Goal: Task Accomplishment & Management: Complete application form

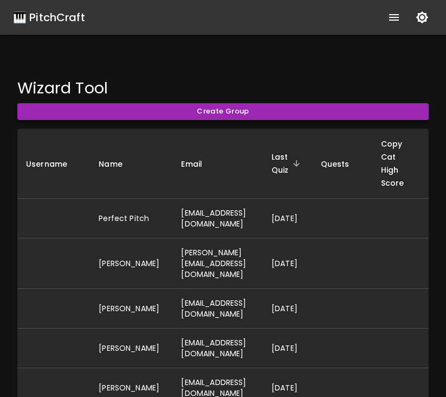
click at [67, 114] on button "Create Group" at bounding box center [223, 111] width 412 height 17
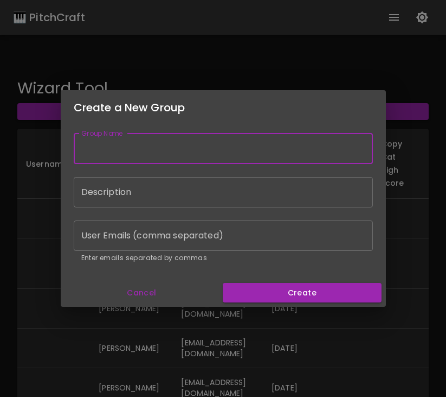
click at [117, 157] on input "Group Name" at bounding box center [223, 148] width 299 height 30
type input "test"
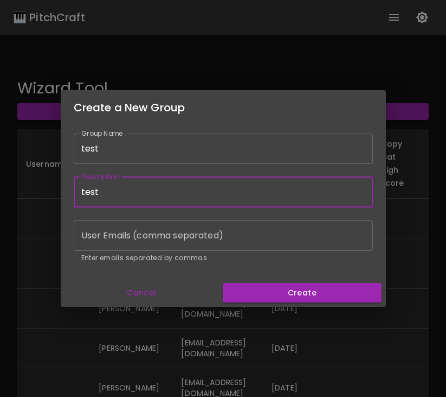
type input "test"
click at [169, 233] on input "User Emails (comma separated)" at bounding box center [223, 235] width 299 height 30
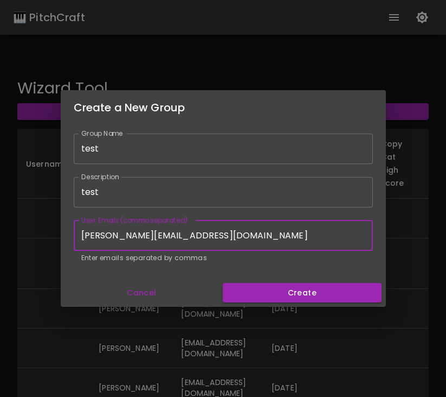
type input "[PERSON_NAME][EMAIL_ADDRESS][DOMAIN_NAME]"
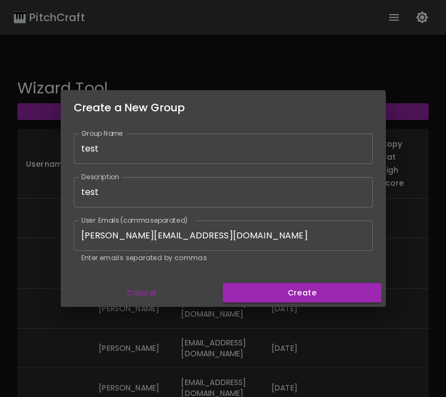
click at [273, 94] on h2 "Create a New Group" at bounding box center [224, 107] width 326 height 35
click at [145, 295] on button "Cancel" at bounding box center [142, 293] width 154 height 20
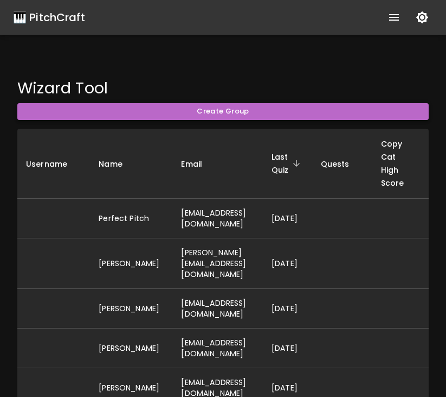
click at [221, 117] on button "Create Group" at bounding box center [223, 111] width 412 height 17
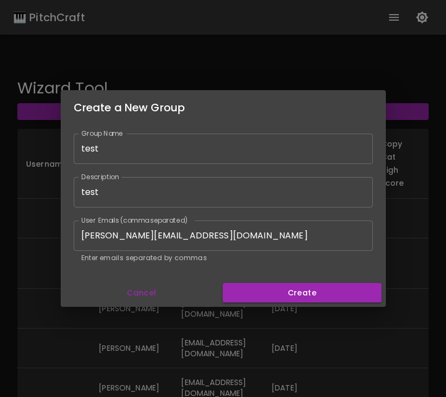
click at [239, 220] on input "[PERSON_NAME][EMAIL_ADDRESS][DOMAIN_NAME]" at bounding box center [223, 235] width 299 height 30
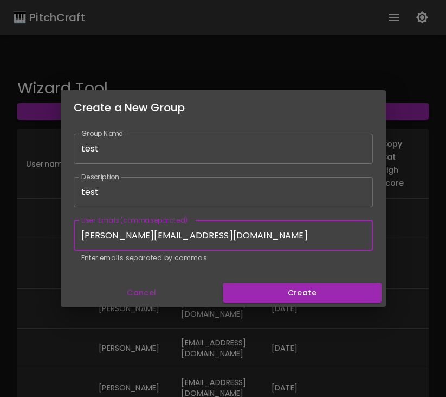
click at [242, 228] on input "[PERSON_NAME][EMAIL_ADDRESS][DOMAIN_NAME]" at bounding box center [223, 235] width 299 height 30
click at [246, 241] on input "[PERSON_NAME][EMAIL_ADDRESS][DOMAIN_NAME]" at bounding box center [223, 235] width 299 height 30
type input "david@hallmusicproductions.com, pitchcraft432.com"
click at [158, 288] on button "Cancel" at bounding box center [142, 293] width 154 height 20
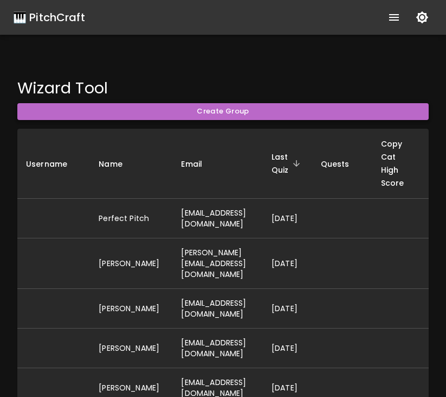
click at [290, 116] on button "Create Group" at bounding box center [223, 111] width 412 height 17
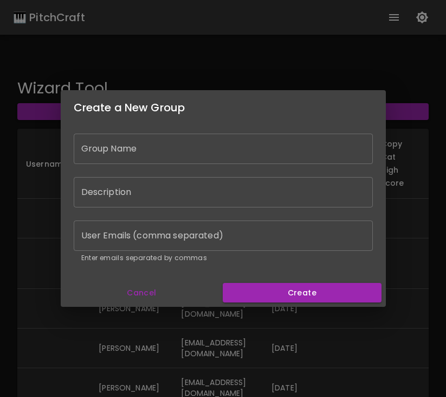
click at [263, 144] on input "Group Name" at bounding box center [223, 148] width 299 height 30
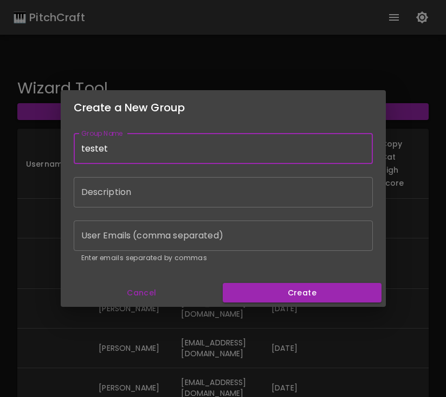
type input "testet"
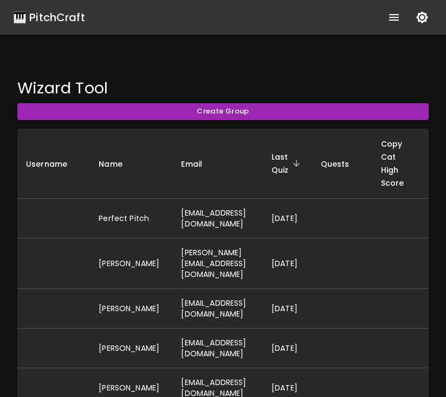
click at [258, 109] on button "Create Group" at bounding box center [223, 111] width 412 height 17
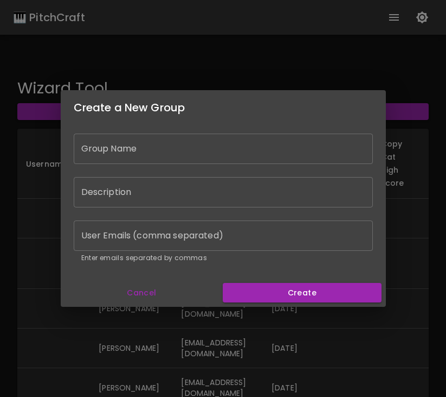
click at [225, 153] on input "Group Name" at bounding box center [223, 148] width 299 height 30
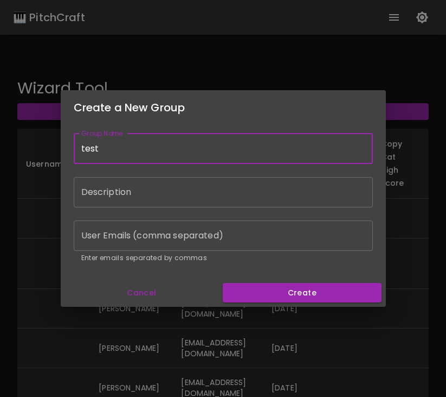
type input "test"
click at [121, 292] on button "Cancel" at bounding box center [142, 293] width 154 height 20
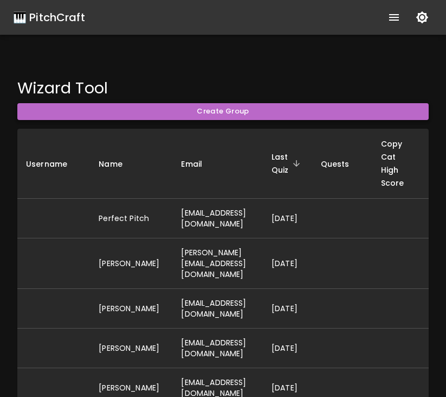
click at [78, 111] on button "Create Group" at bounding box center [223, 111] width 412 height 17
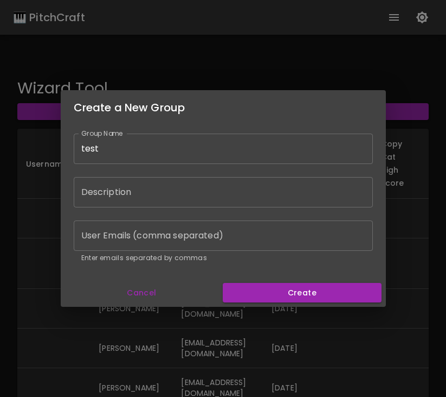
click at [170, 290] on button "Cancel" at bounding box center [142, 293] width 154 height 20
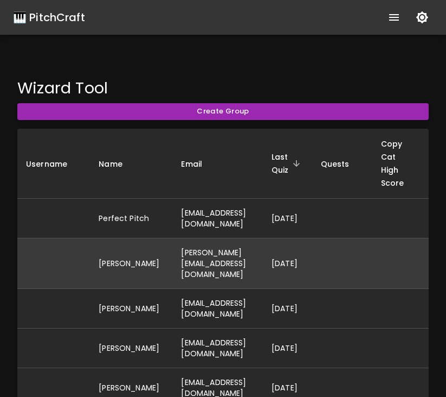
click at [141, 255] on td "[PERSON_NAME]" at bounding box center [131, 263] width 82 height 50
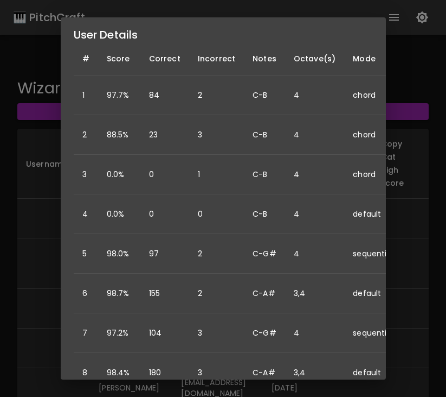
scroll to position [242, 0]
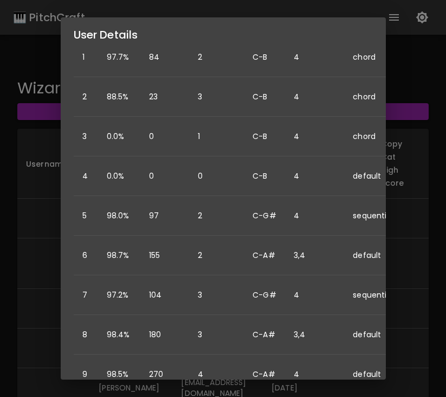
click at [18, 273] on div "User Details Name: David Hall Username: Email: david@hallmusicproductions.com D…" at bounding box center [223, 198] width 446 height 397
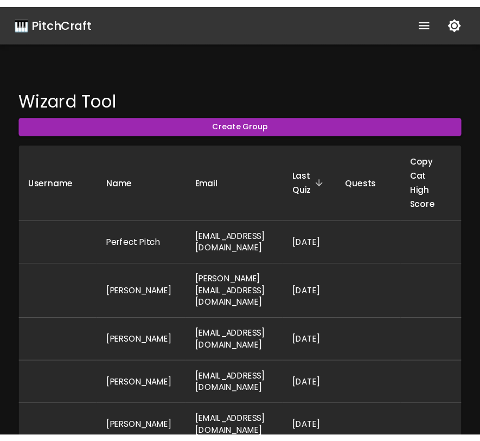
scroll to position [0, 0]
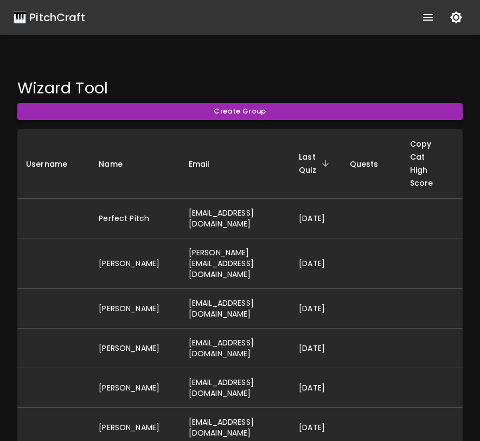
click at [148, 116] on button "Create Group" at bounding box center [239, 111] width 445 height 17
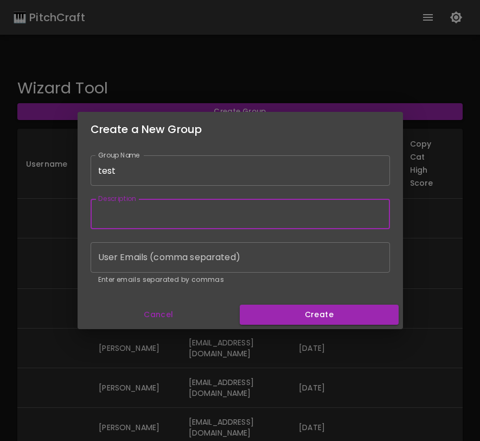
click at [256, 210] on input "Description" at bounding box center [240, 214] width 299 height 30
type input "te"
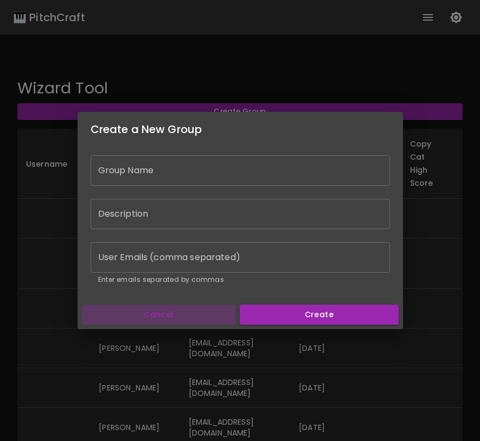
click at [186, 308] on button "Cancel" at bounding box center [159, 314] width 154 height 20
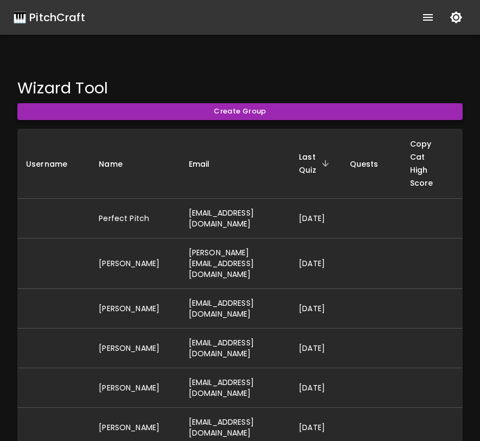
click at [198, 114] on button "Create Group" at bounding box center [239, 111] width 445 height 17
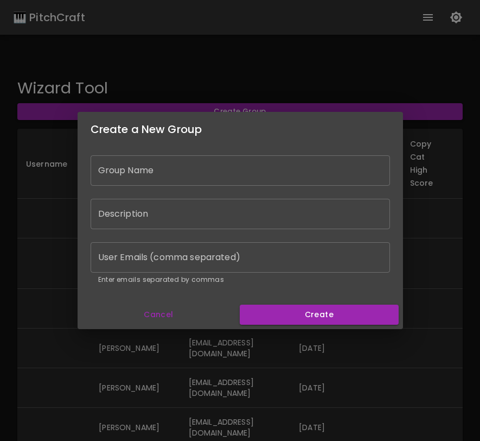
click at [177, 171] on input "Group Name" at bounding box center [240, 170] width 299 height 30
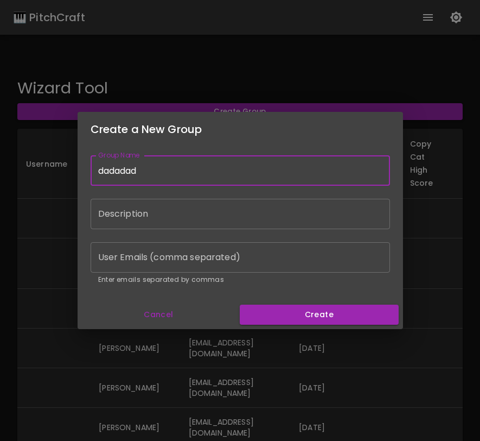
type input "dadadad"
click at [162, 214] on input "Description" at bounding box center [240, 214] width 299 height 30
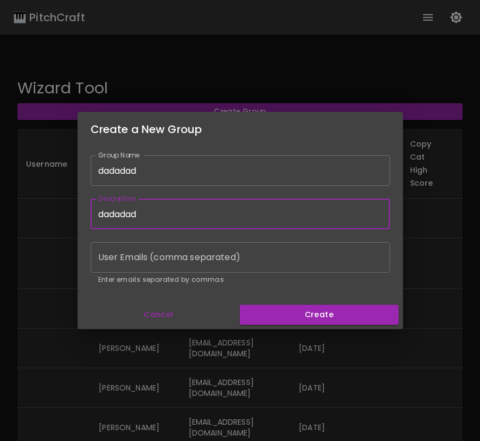
type input "dadadad"
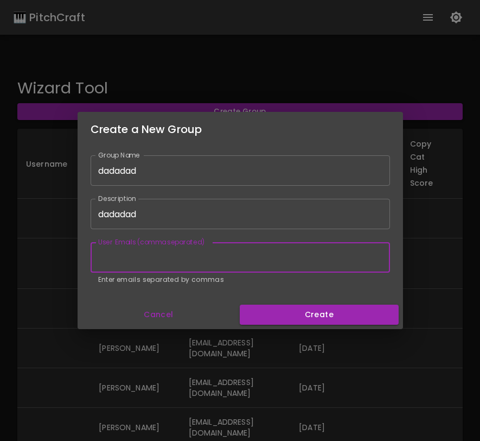
click at [189, 258] on input "User Emails (comma separated)" at bounding box center [240, 257] width 299 height 30
type input "d"
type input "a"
type input "pitchcraft432@gmail.com,"
click at [150, 313] on button "Cancel" at bounding box center [159, 314] width 154 height 20
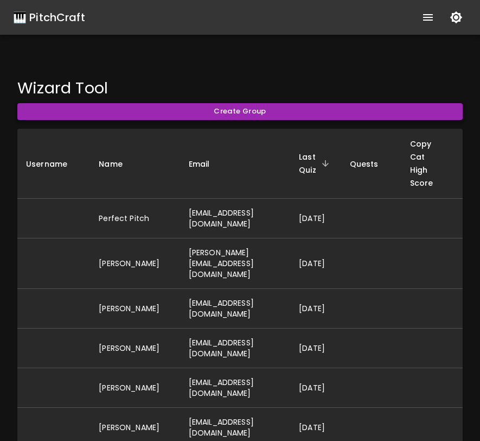
click at [210, 112] on button "Create Group" at bounding box center [239, 111] width 445 height 17
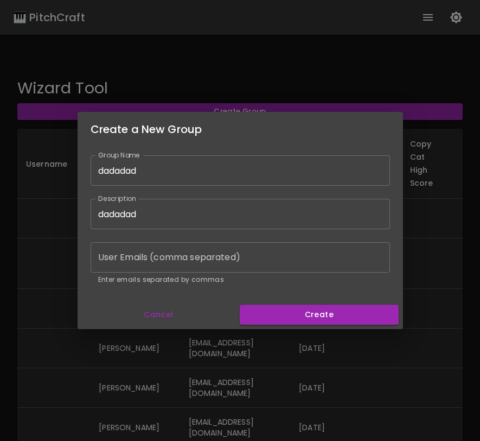
click at [207, 167] on input "dadadad" at bounding box center [240, 170] width 299 height 30
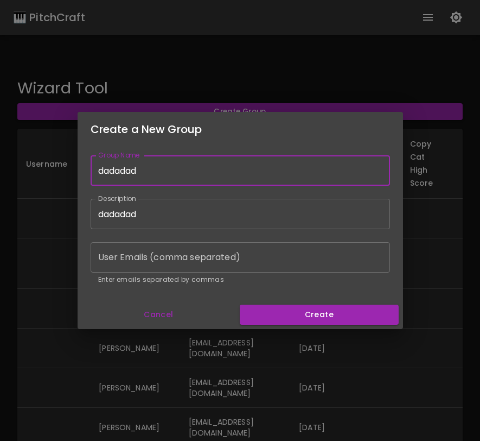
click at [207, 167] on input "dadadad" at bounding box center [240, 170] width 299 height 30
type input "test"
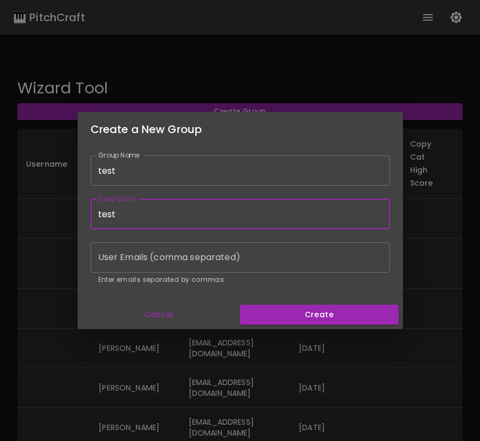
type input "test"
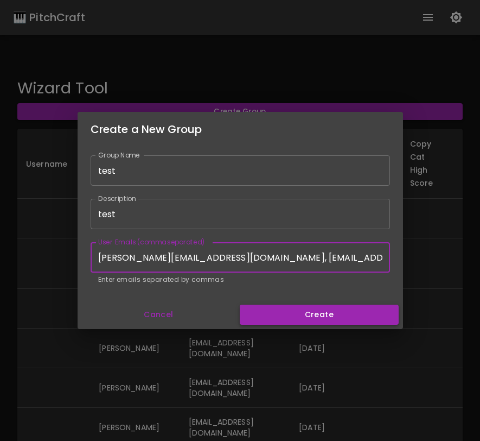
type input "david@hallmusicproductions.com, pitchcraft432@gmail.com"
click at [301, 308] on button "Create" at bounding box center [319, 314] width 158 height 20
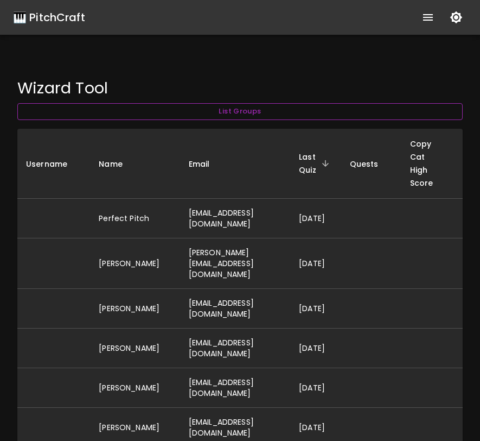
click at [140, 111] on button "List Groups" at bounding box center [239, 111] width 445 height 17
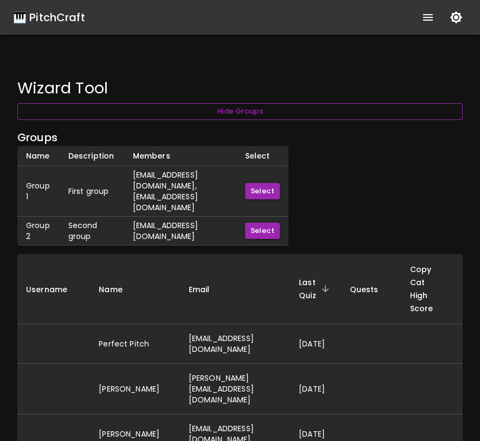
click at [225, 111] on button "Hide Groups" at bounding box center [239, 111] width 445 height 17
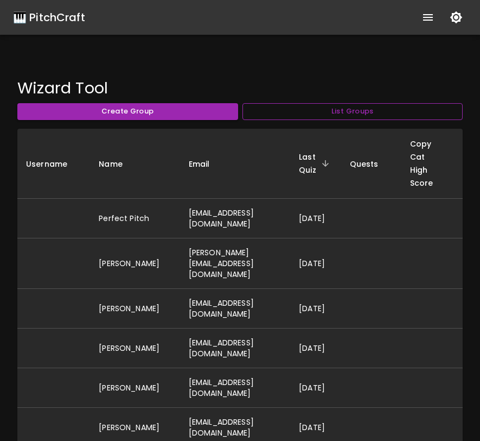
click at [276, 116] on button "List Groups" at bounding box center [353, 111] width 221 height 17
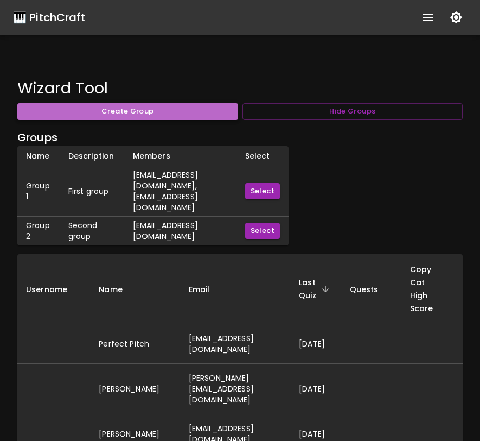
click at [191, 116] on button "Create Group" at bounding box center [127, 111] width 221 height 17
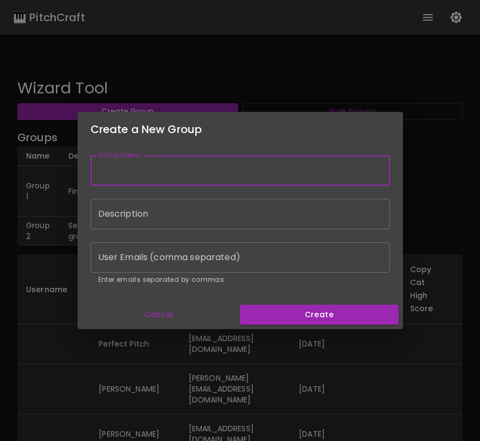
click at [202, 170] on input "Group Name" at bounding box center [240, 170] width 299 height 30
type input "test"
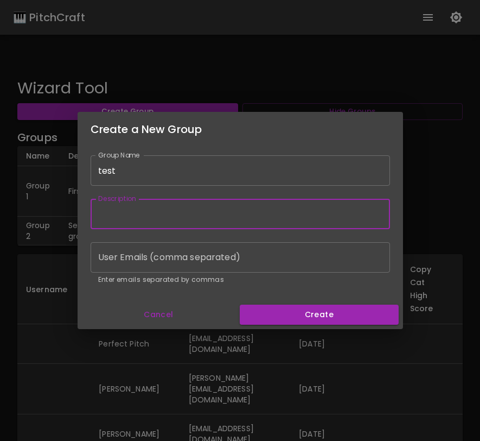
click at [188, 224] on input "Description" at bounding box center [240, 214] width 299 height 30
type input "test"
click at [185, 259] on input "User Emails (comma separated)" at bounding box center [240, 257] width 299 height 30
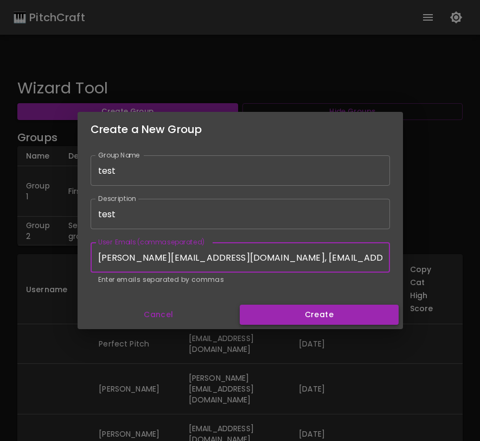
type input "david@hallmusicproductions.com, pitchcraft432@gmail.com"
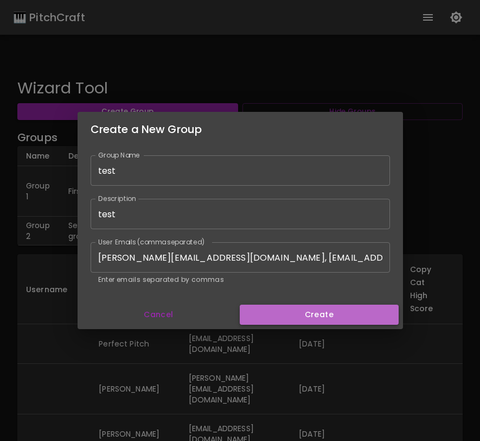
click at [252, 311] on button "Create" at bounding box center [319, 314] width 158 height 20
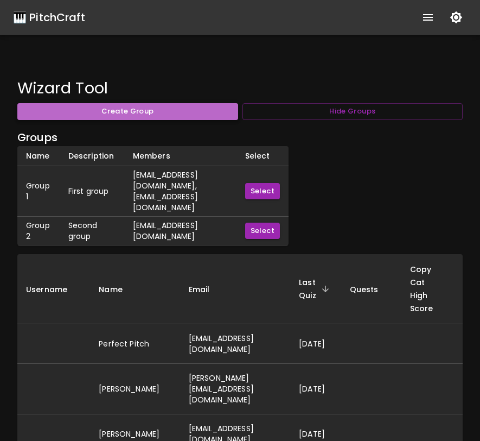
click at [203, 107] on button "Create Group" at bounding box center [127, 111] width 221 height 17
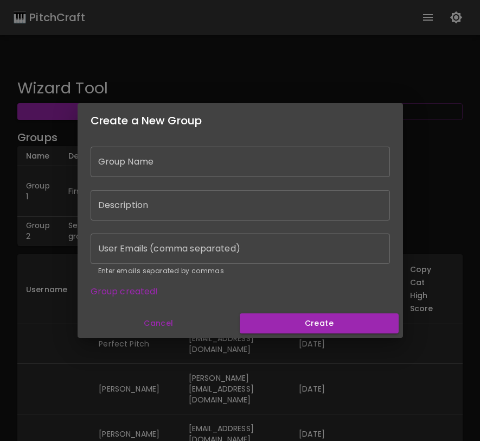
click at [245, 168] on input "Group Name" at bounding box center [240, 161] width 299 height 30
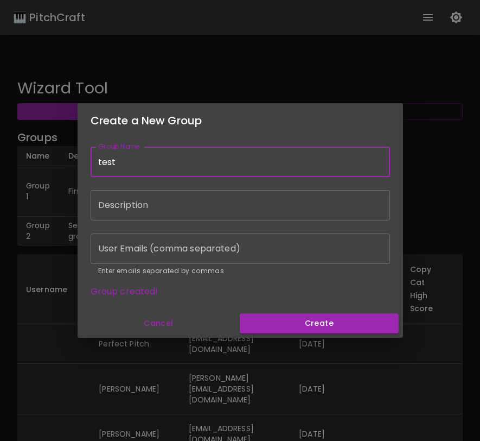
type input "test"
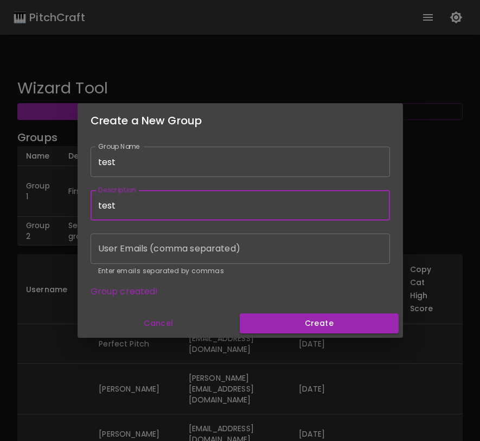
type input "test"
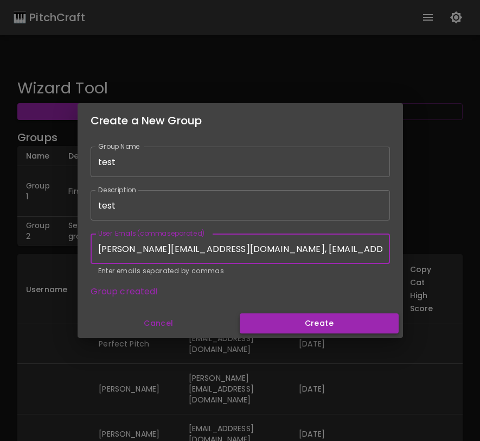
type input "david@hallmusicproductions.com, pitchcraft432@gmail.com"
click at [279, 323] on button "Create" at bounding box center [319, 323] width 158 height 20
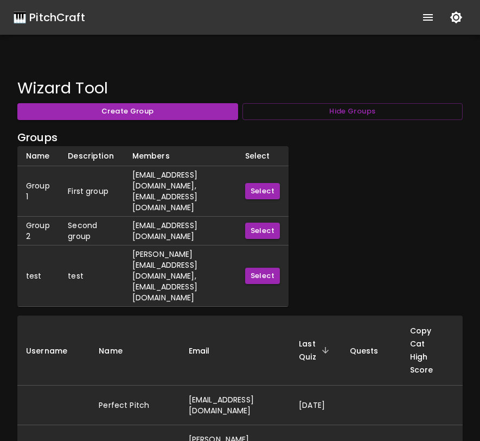
scroll to position [0, 36]
click at [259, 267] on button "Select" at bounding box center [262, 275] width 35 height 17
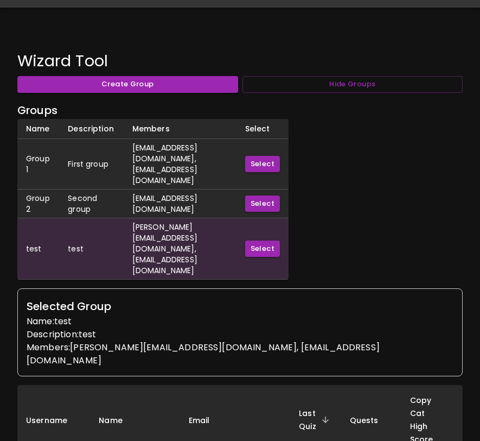
scroll to position [0, 0]
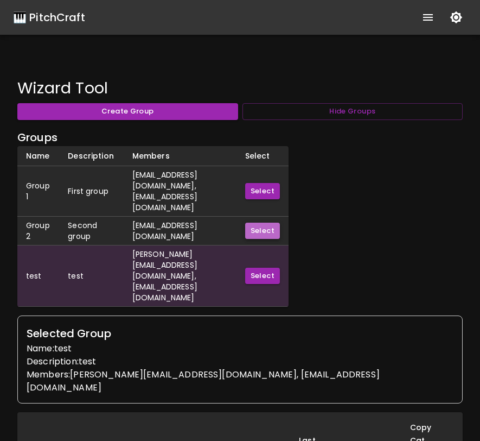
click at [277, 222] on button "Select" at bounding box center [262, 230] width 35 height 17
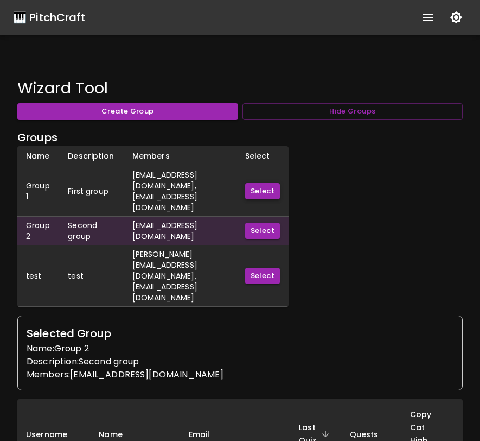
click at [269, 183] on button "Select" at bounding box center [262, 191] width 35 height 17
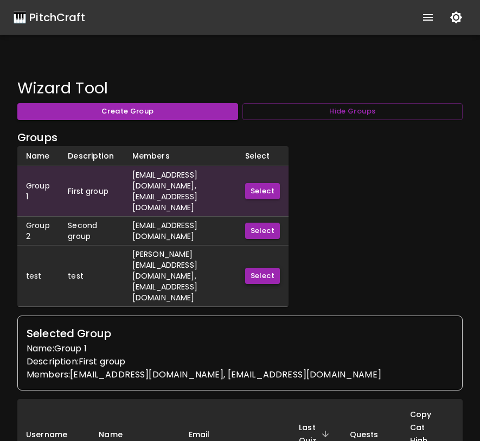
click at [265, 267] on button "Select" at bounding box center [262, 275] width 35 height 17
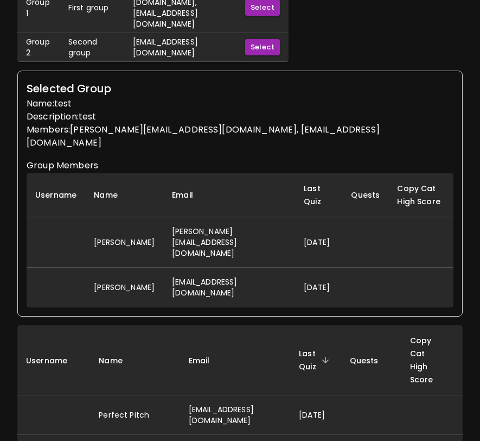
scroll to position [188, 0]
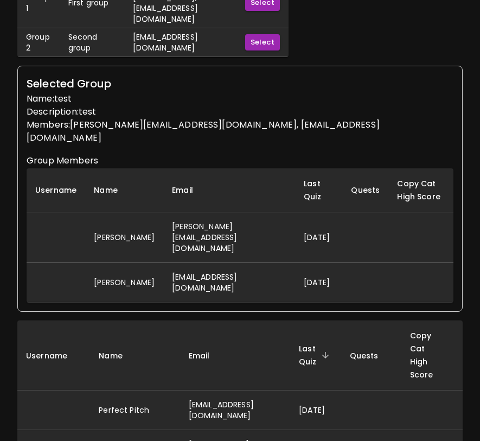
click at [244, 212] on td "[PERSON_NAME][EMAIL_ADDRESS][DOMAIN_NAME]" at bounding box center [229, 237] width 132 height 50
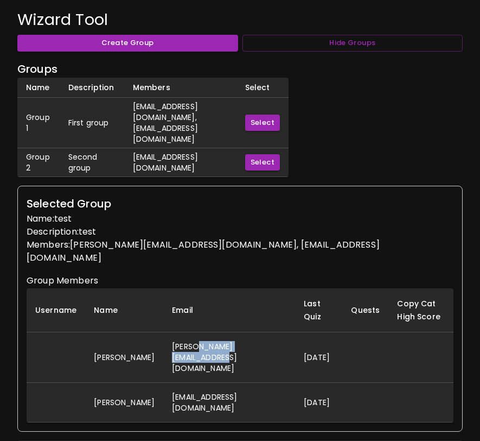
scroll to position [0, 0]
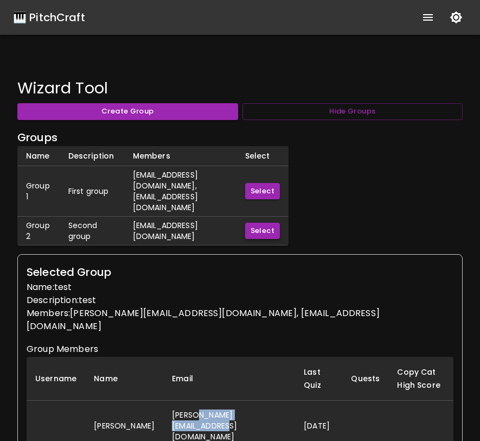
click at [258, 222] on button "Select" at bounding box center [262, 230] width 35 height 17
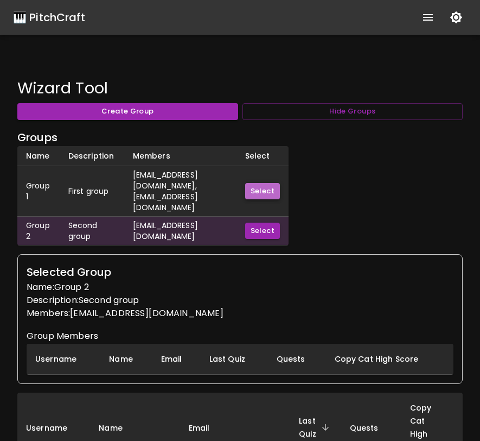
click at [264, 183] on button "Select" at bounding box center [262, 191] width 35 height 17
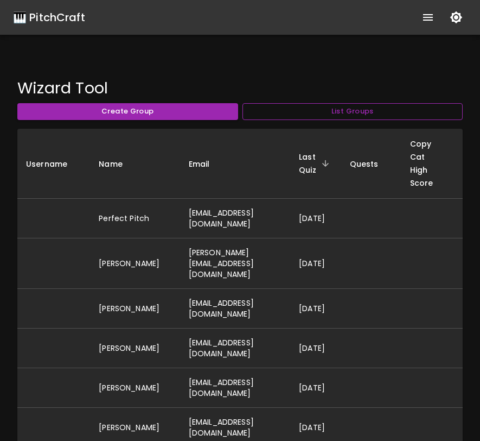
click at [291, 119] on button "List Groups" at bounding box center [353, 111] width 221 height 17
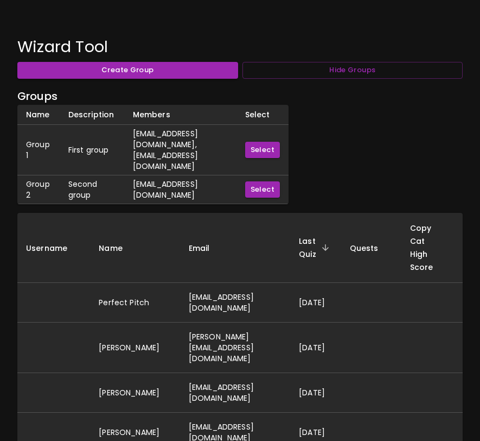
scroll to position [40, 0]
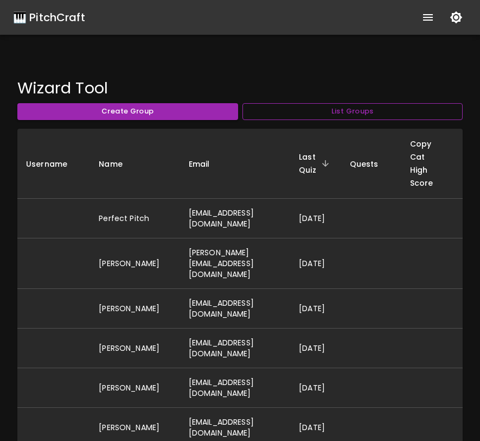
click at [290, 112] on button "List Groups" at bounding box center [353, 111] width 221 height 17
